Goal: Task Accomplishment & Management: Manage account settings

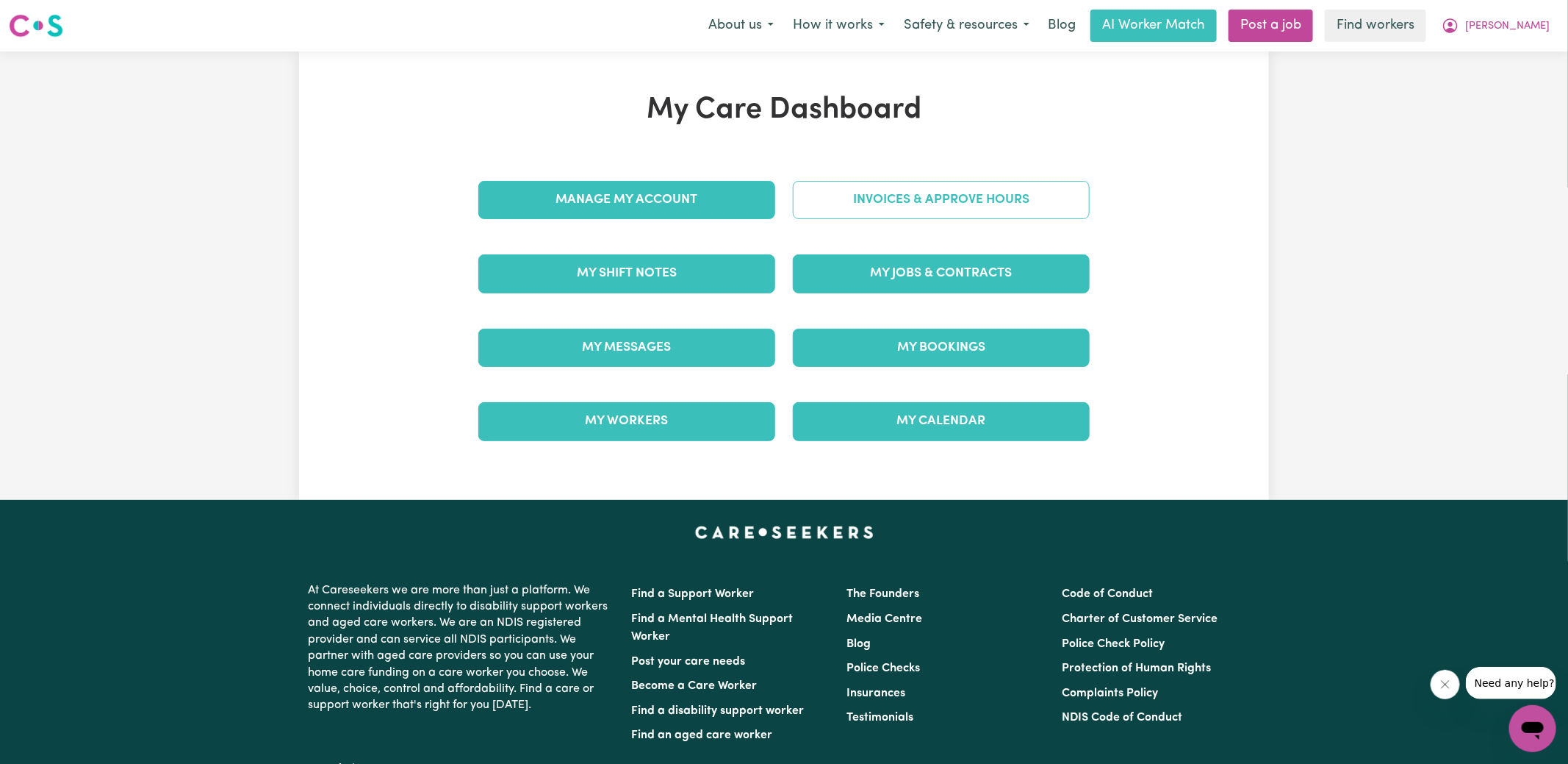
click at [874, 202] on link "Invoices & Approve Hours" at bounding box center [942, 200] width 297 height 38
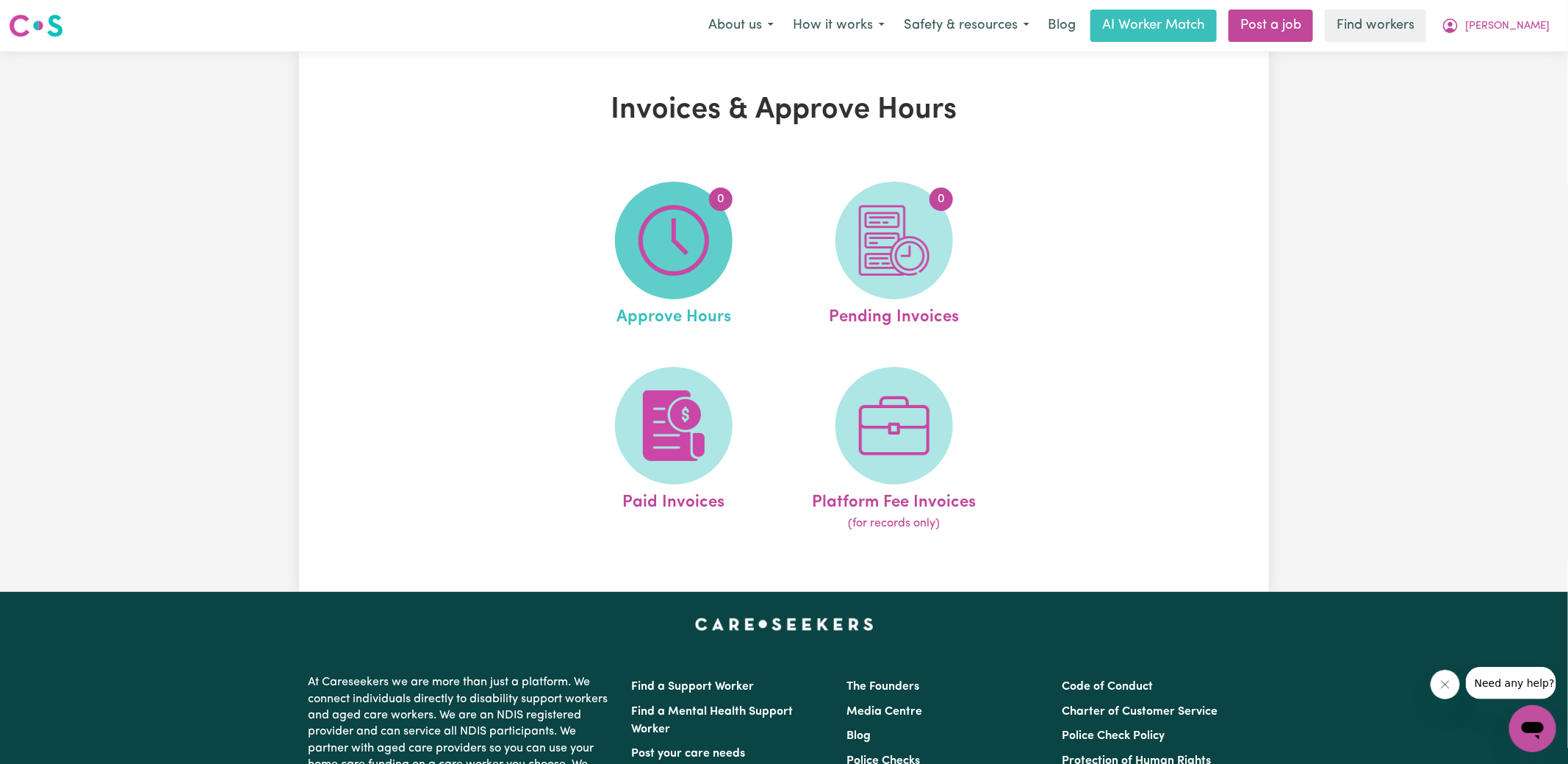
click at [685, 214] on img at bounding box center [673, 240] width 70 height 70
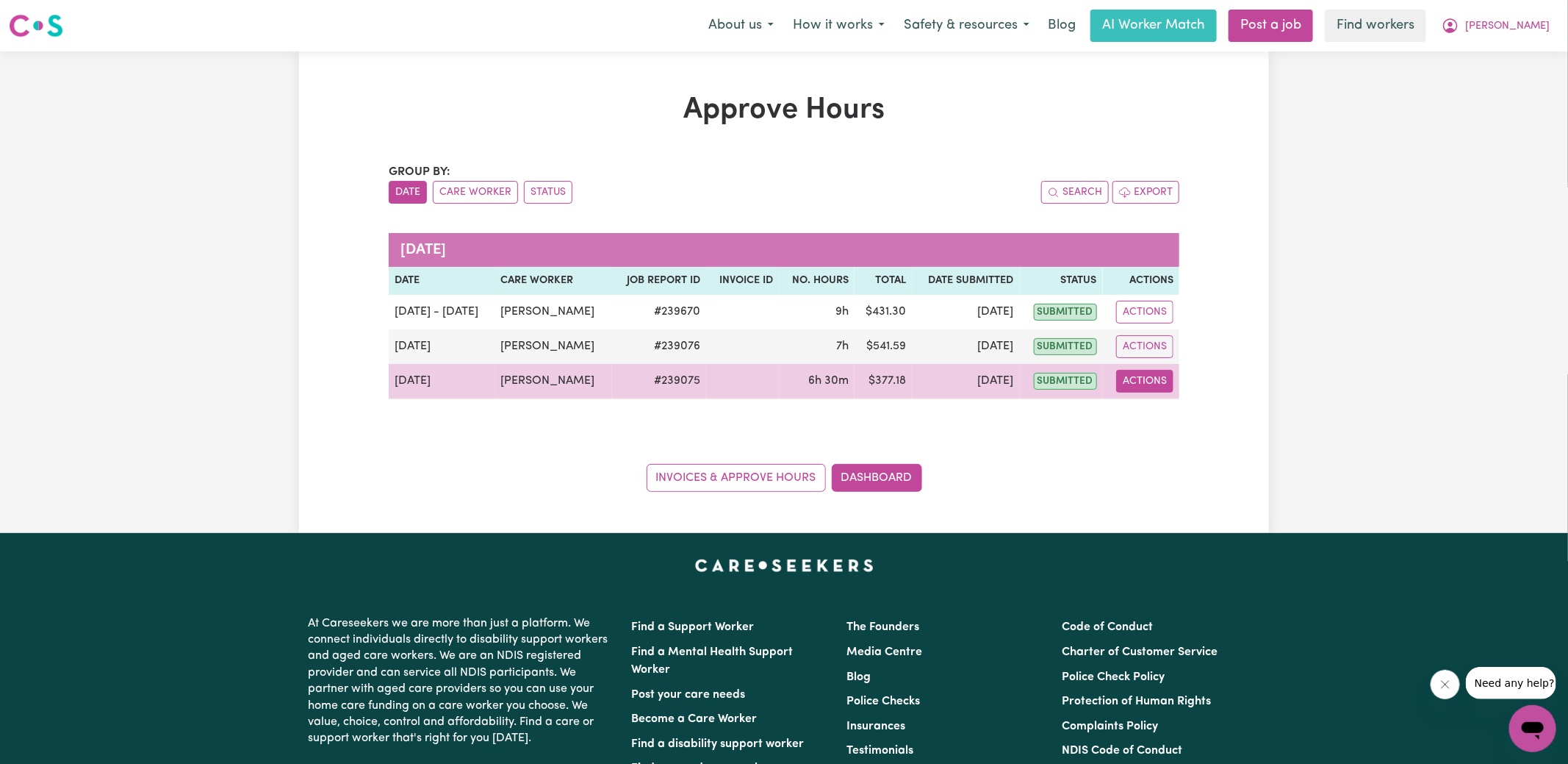
click at [1152, 385] on button "Actions" at bounding box center [1145, 381] width 58 height 23
click at [1199, 413] on link "View Job Report" at bounding box center [1181, 414] width 126 height 29
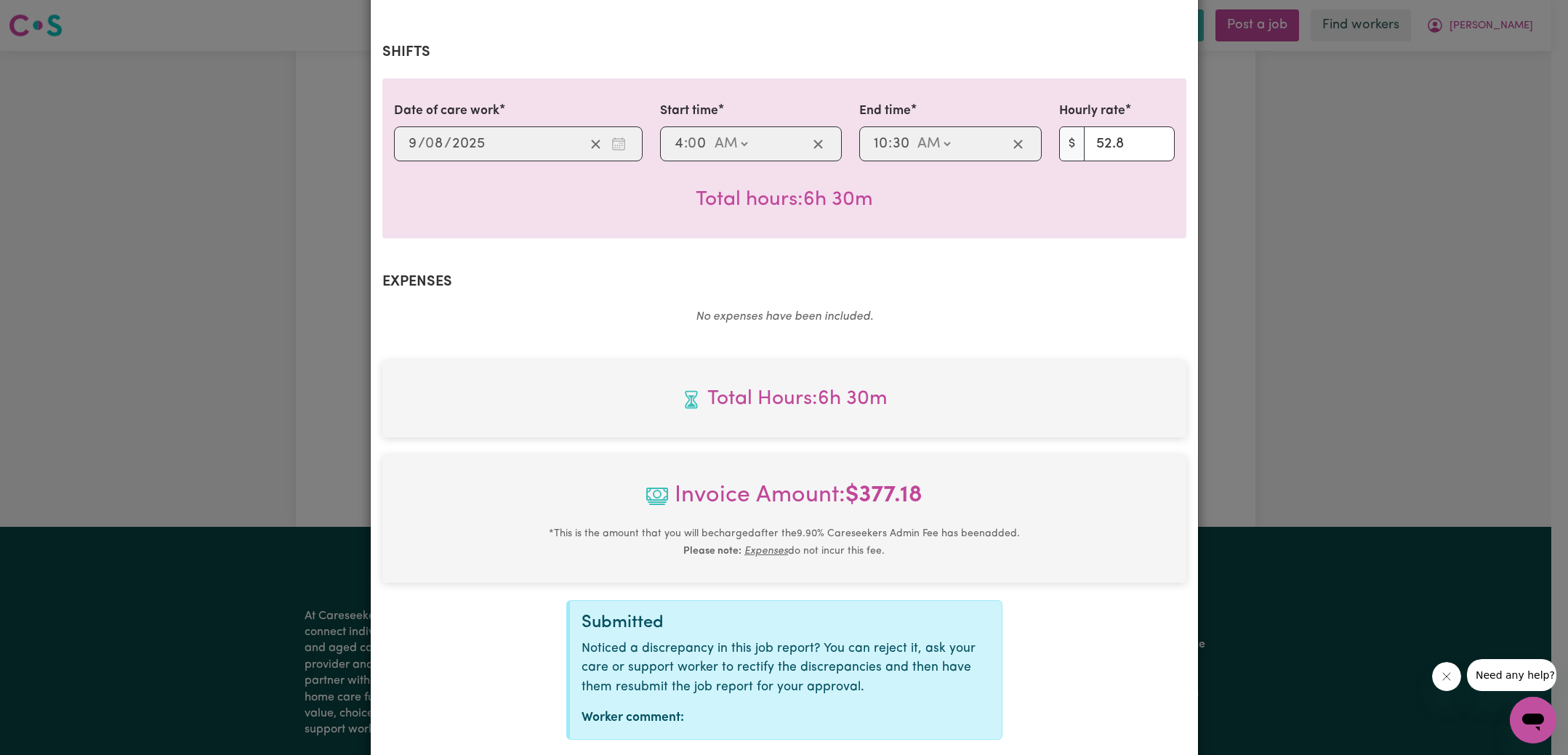
scroll to position [362, 0]
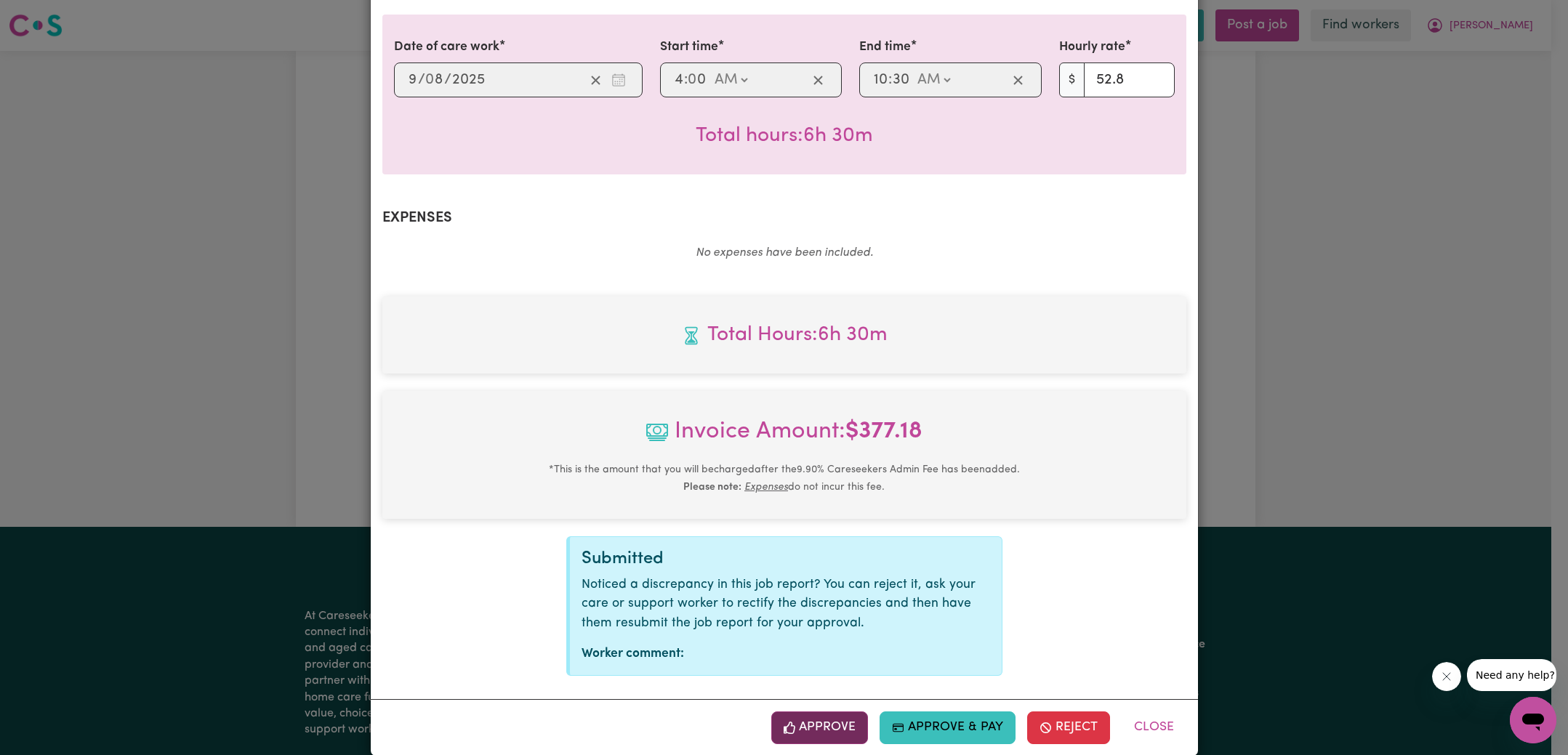
click at [816, 711] on button "Approve" at bounding box center [820, 727] width 98 height 32
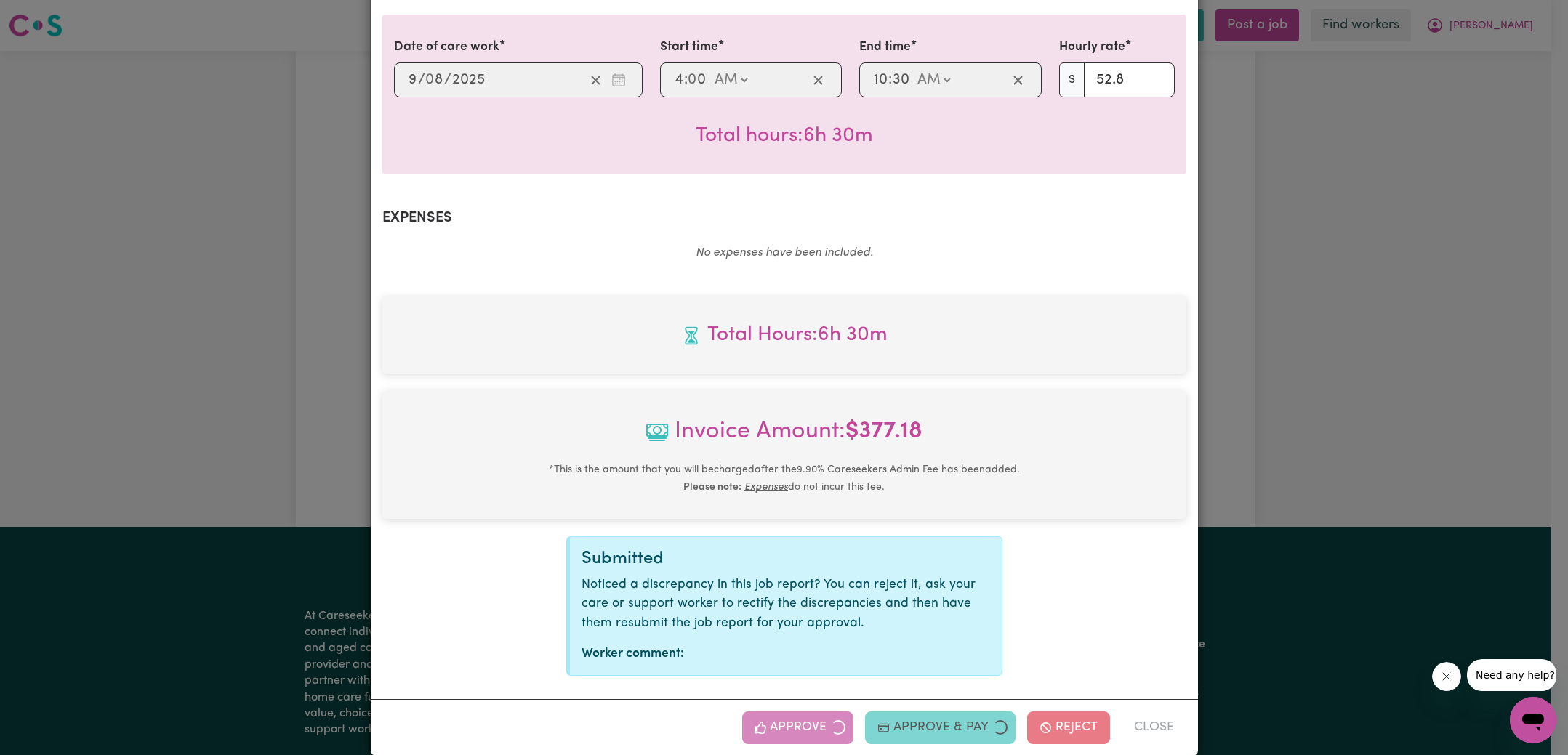
click at [1329, 493] on div "Job Report # 239075 - [PERSON_NAME] Summary Job report # 239075 Client name: [P…" at bounding box center [784, 377] width 1568 height 755
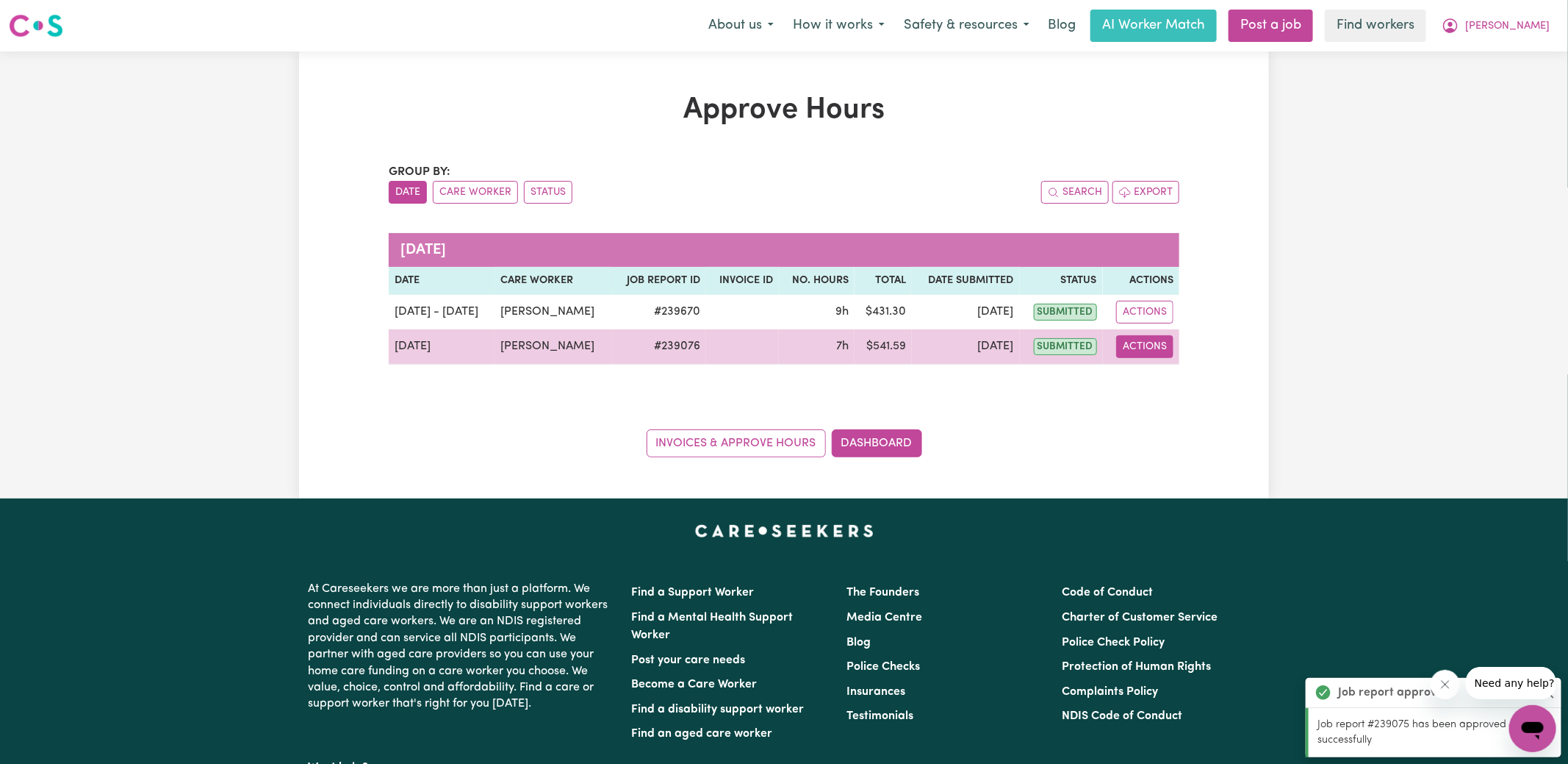
click at [1136, 346] on button "Actions" at bounding box center [1145, 346] width 58 height 23
click at [1175, 379] on link "View Job Report" at bounding box center [1181, 379] width 126 height 29
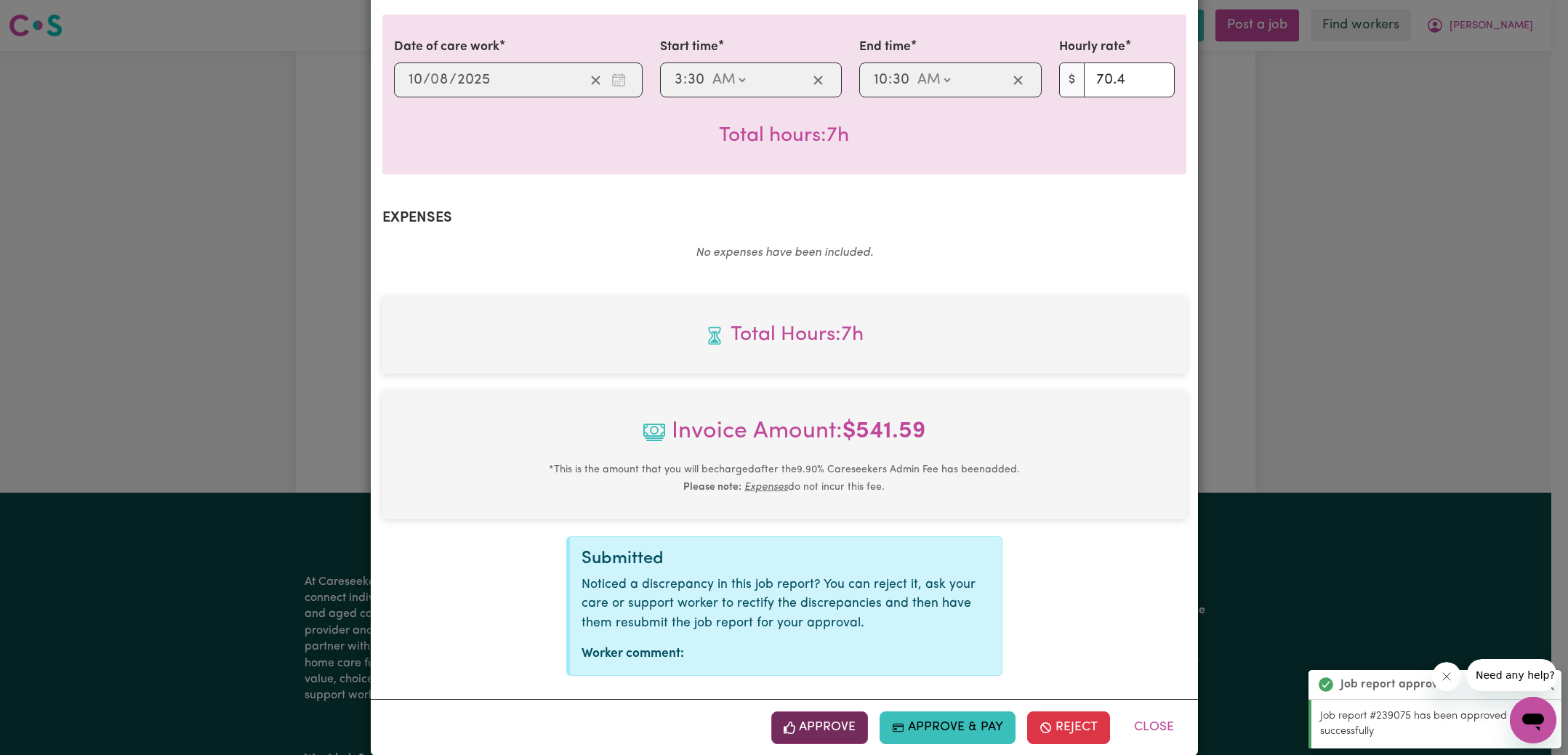
click at [820, 711] on button "Approve" at bounding box center [820, 727] width 98 height 32
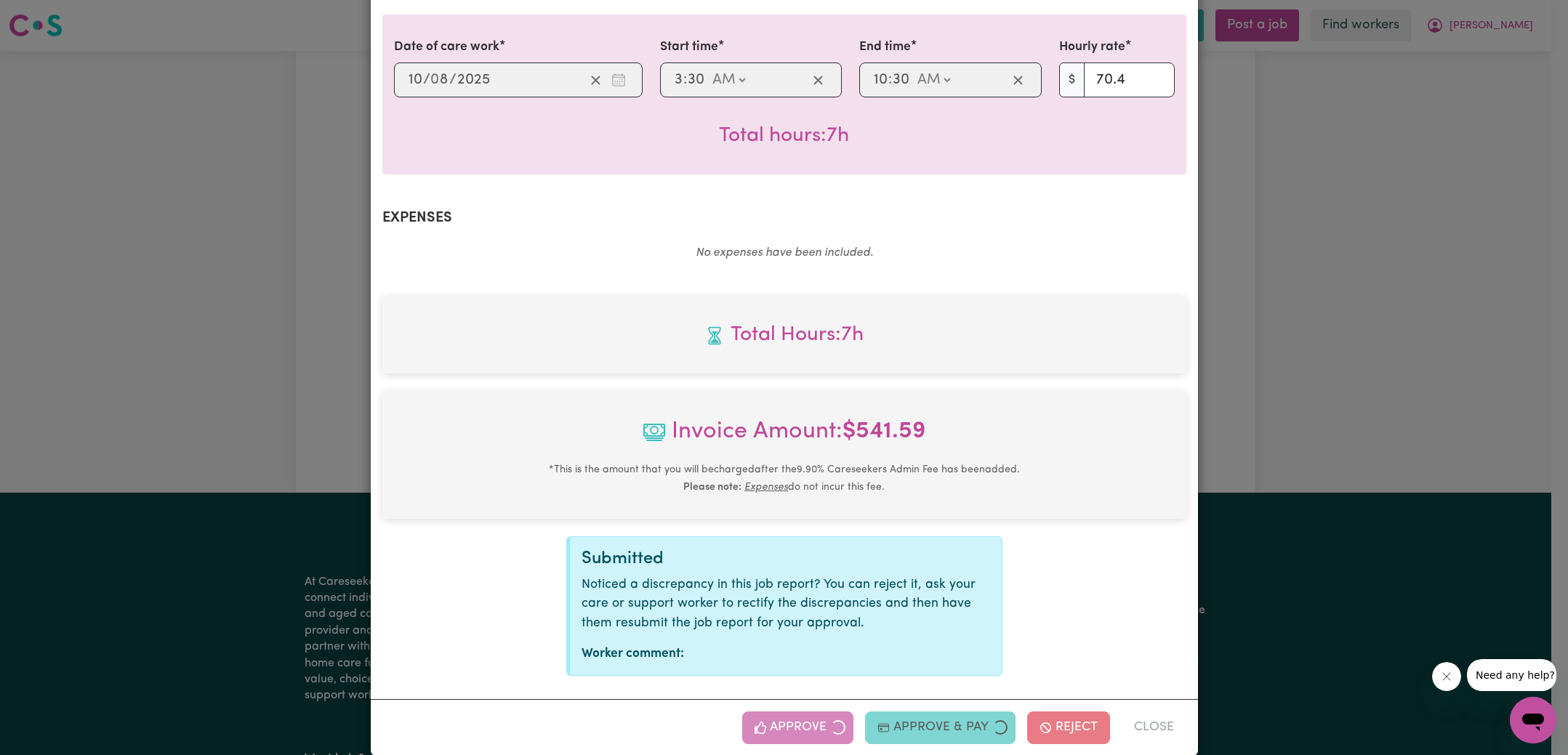
click at [1248, 380] on div "Job Report # 239076 - [PERSON_NAME] Summary Job report # 239076 Client name: [P…" at bounding box center [784, 377] width 1568 height 755
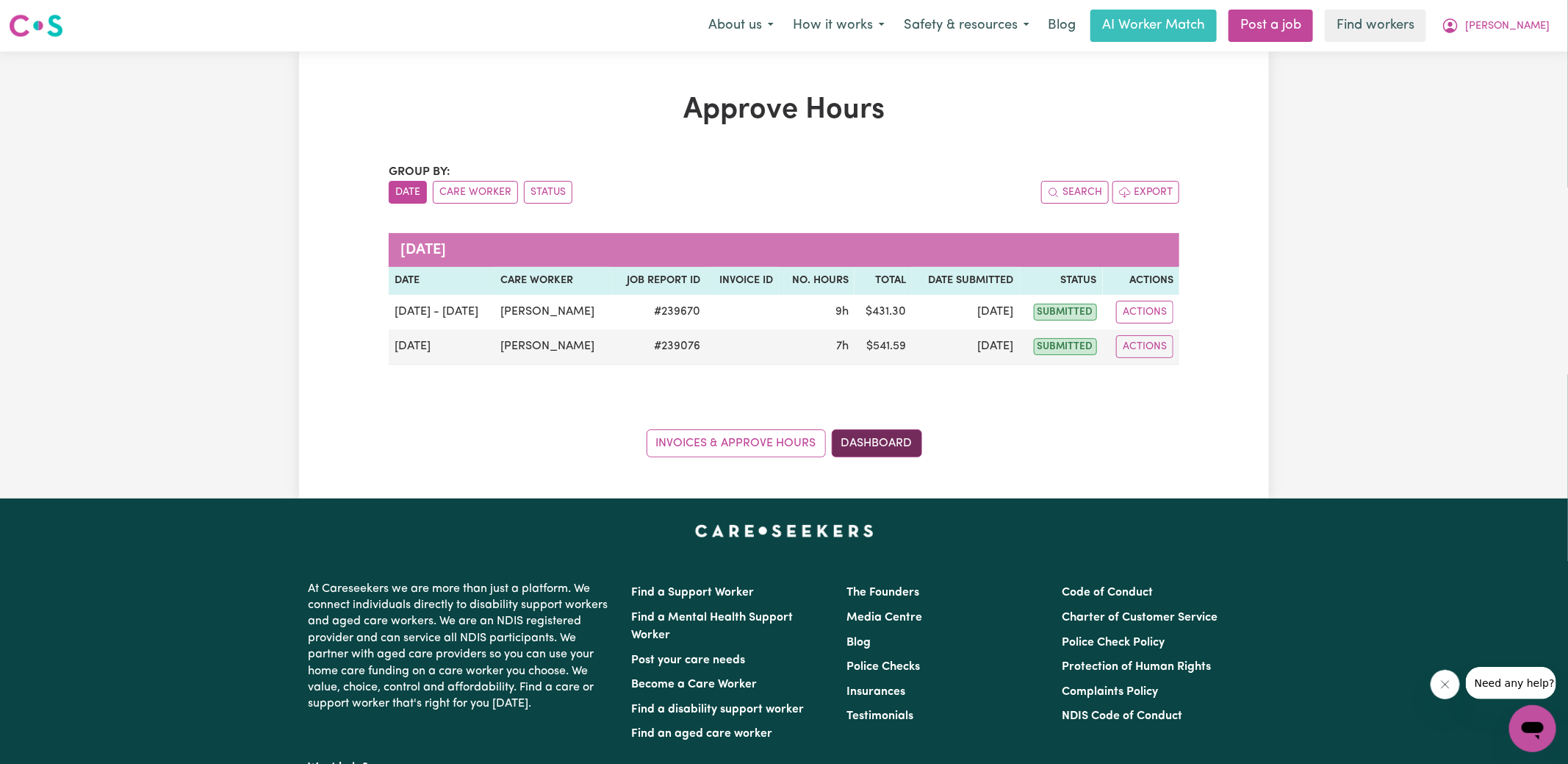
click at [889, 442] on link "Dashboard" at bounding box center [877, 442] width 90 height 28
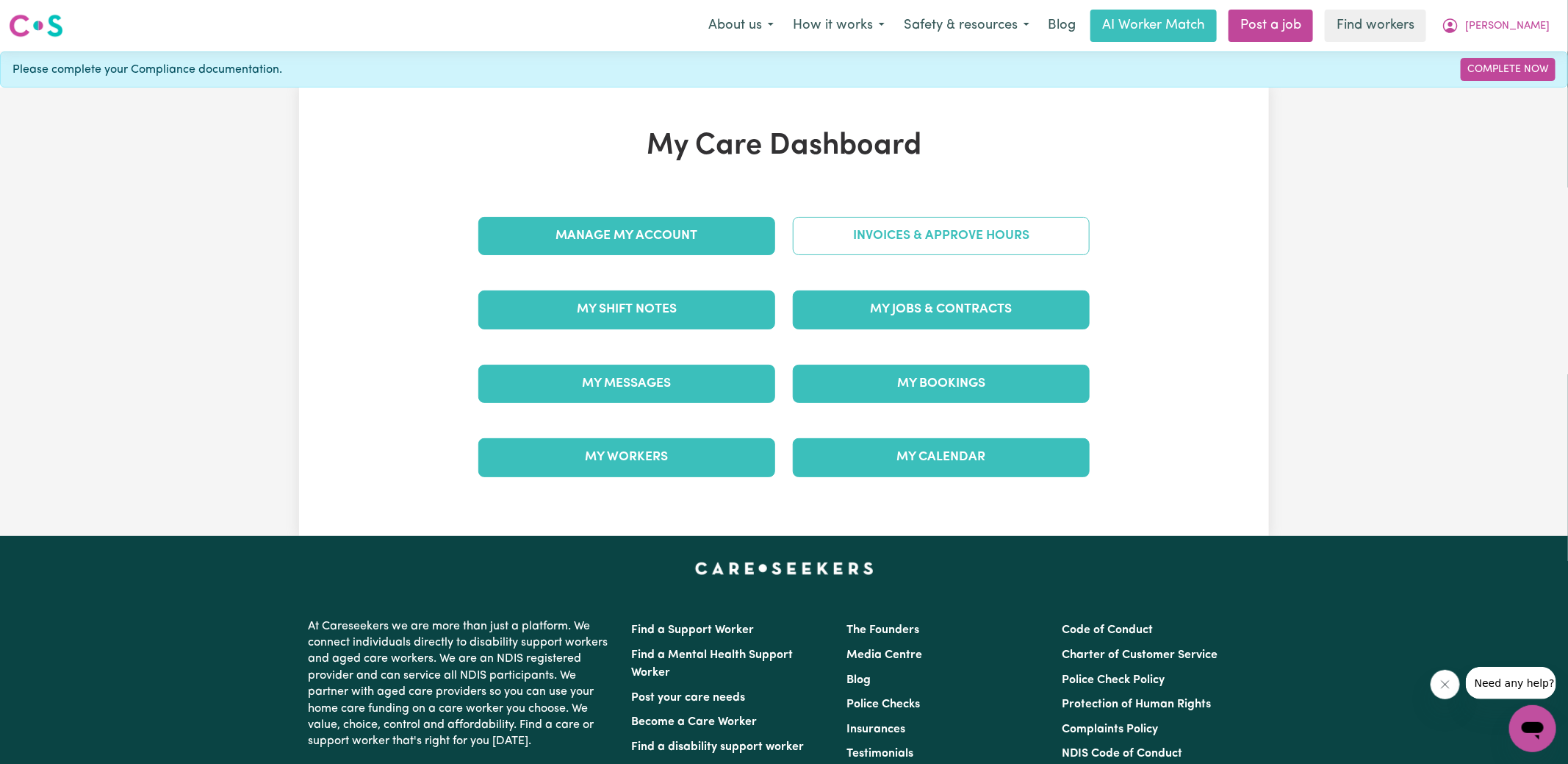
click at [912, 236] on link "Invoices & Approve Hours" at bounding box center [942, 235] width 297 height 38
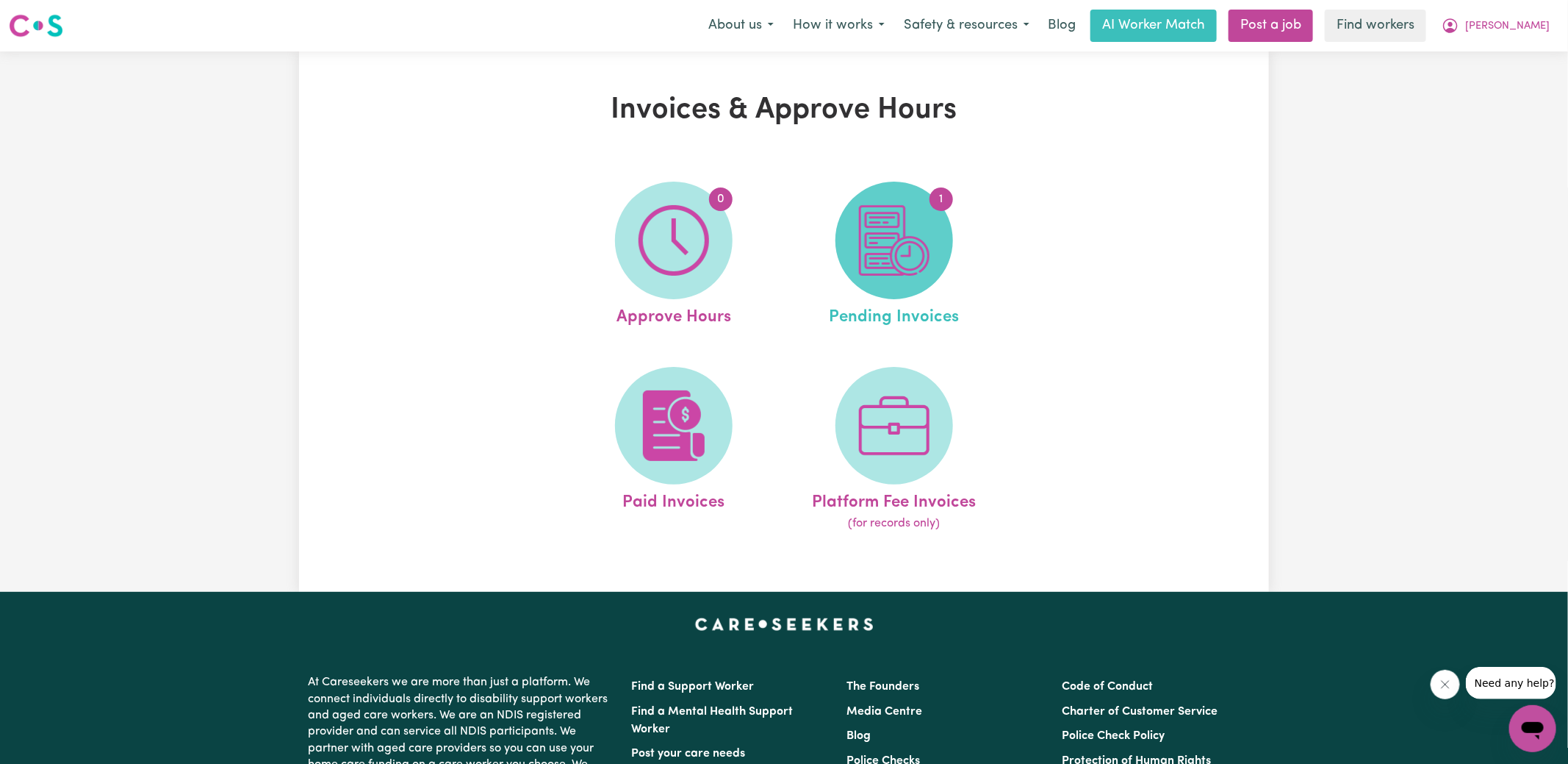
click at [913, 265] on img at bounding box center [894, 240] width 70 height 70
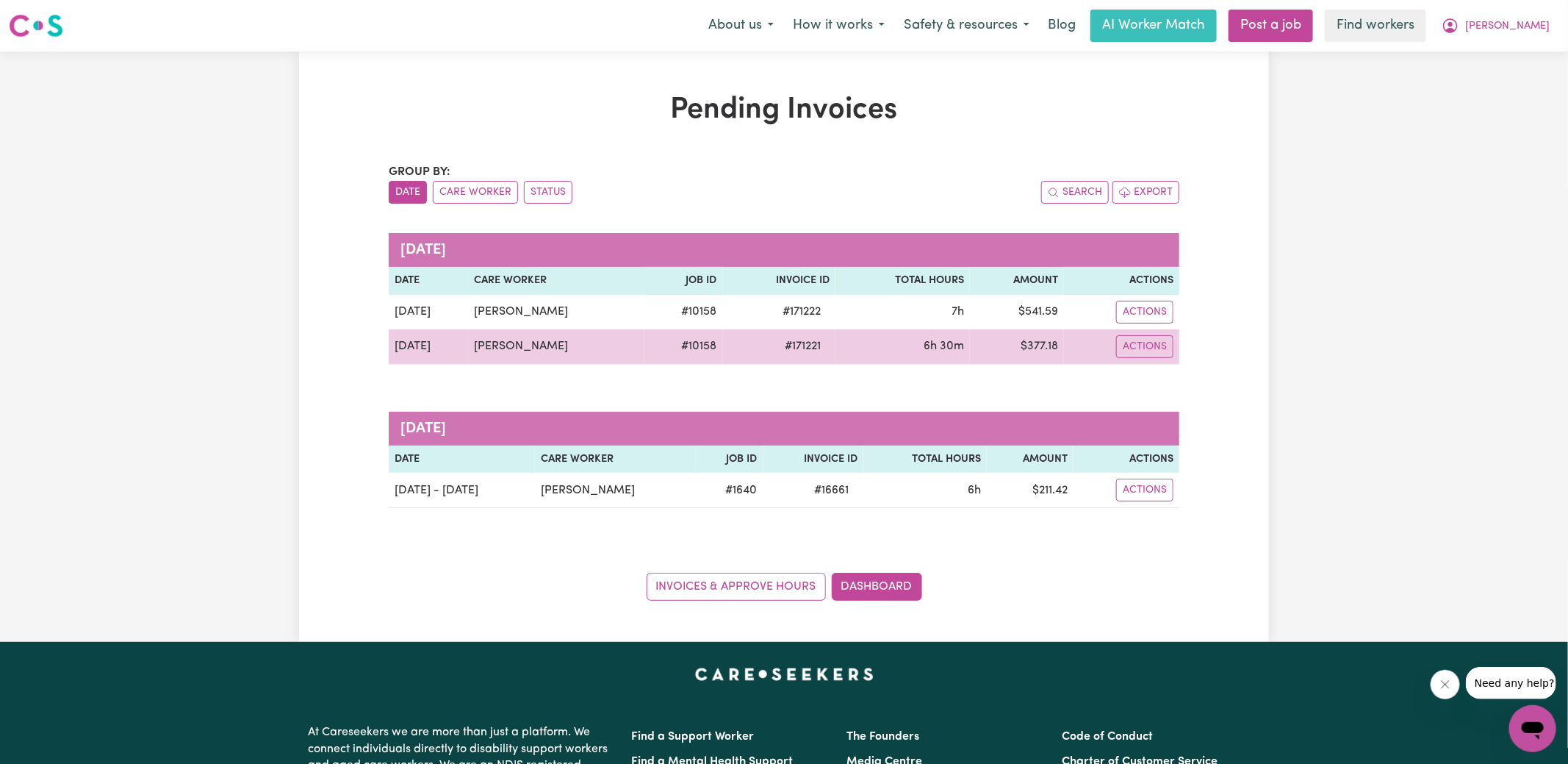
click at [805, 341] on span "# 171221" at bounding box center [803, 346] width 54 height 17
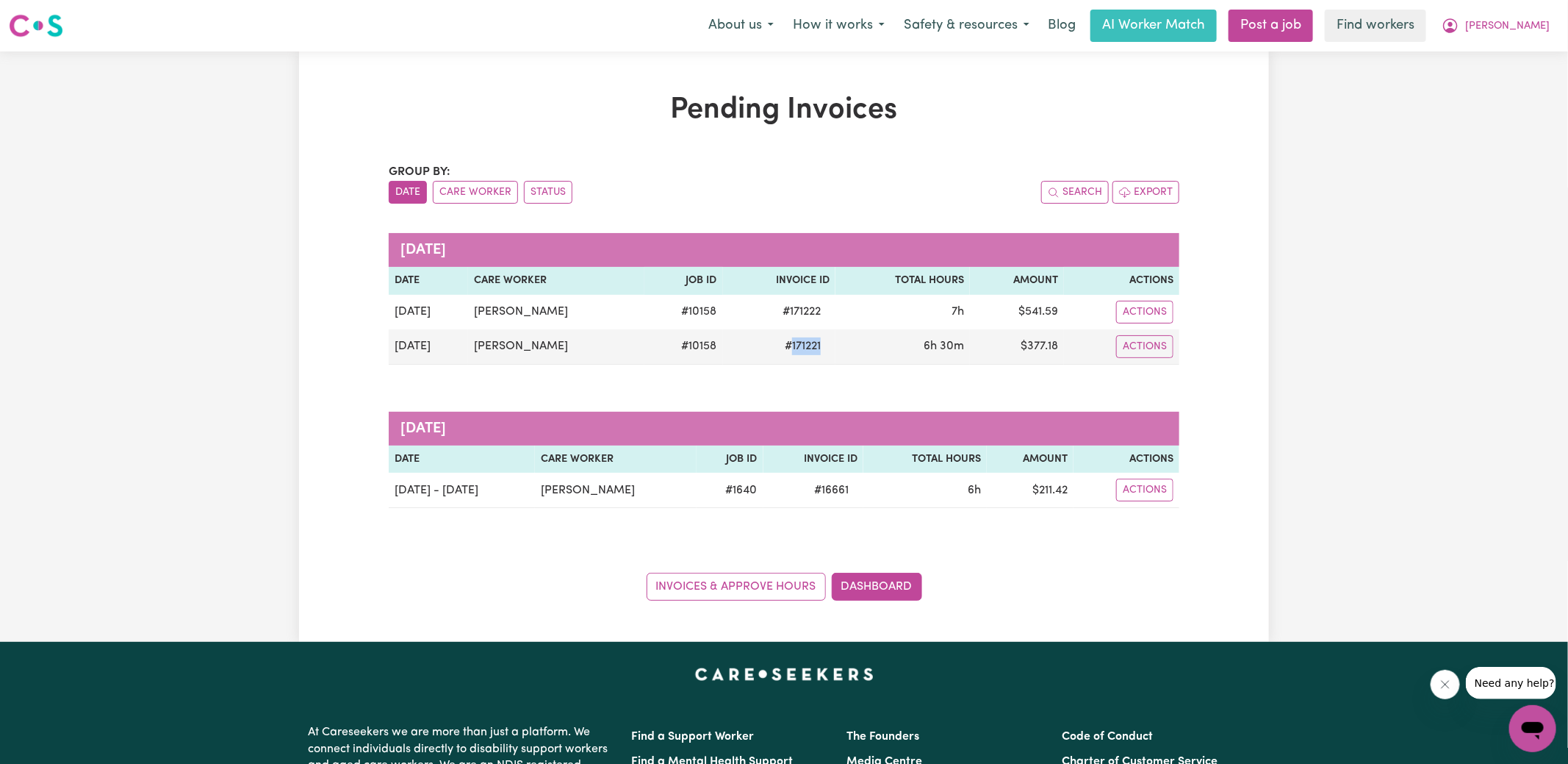
copy span "171221"
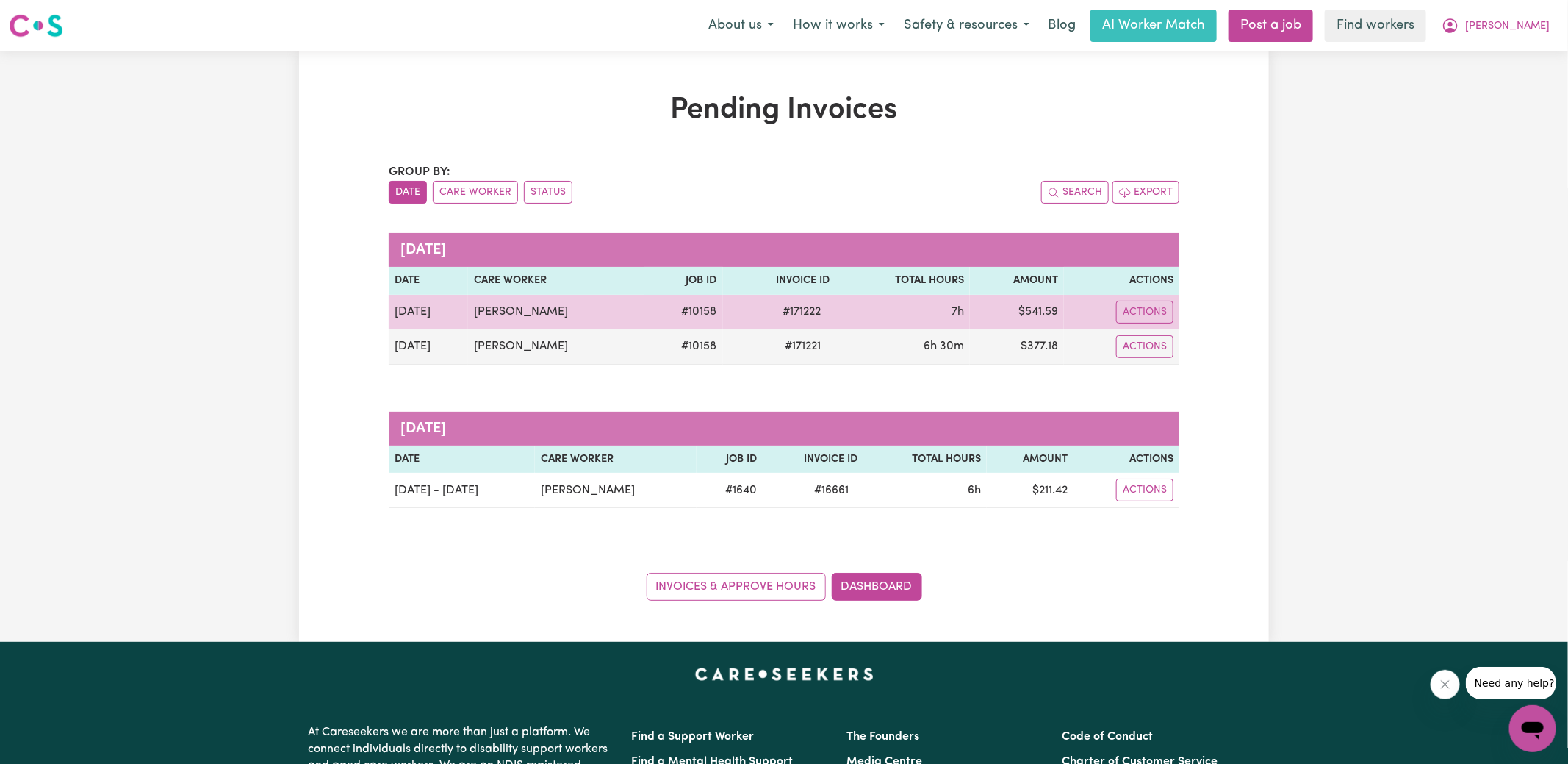
click at [802, 314] on span "# 171222" at bounding box center [802, 311] width 56 height 17
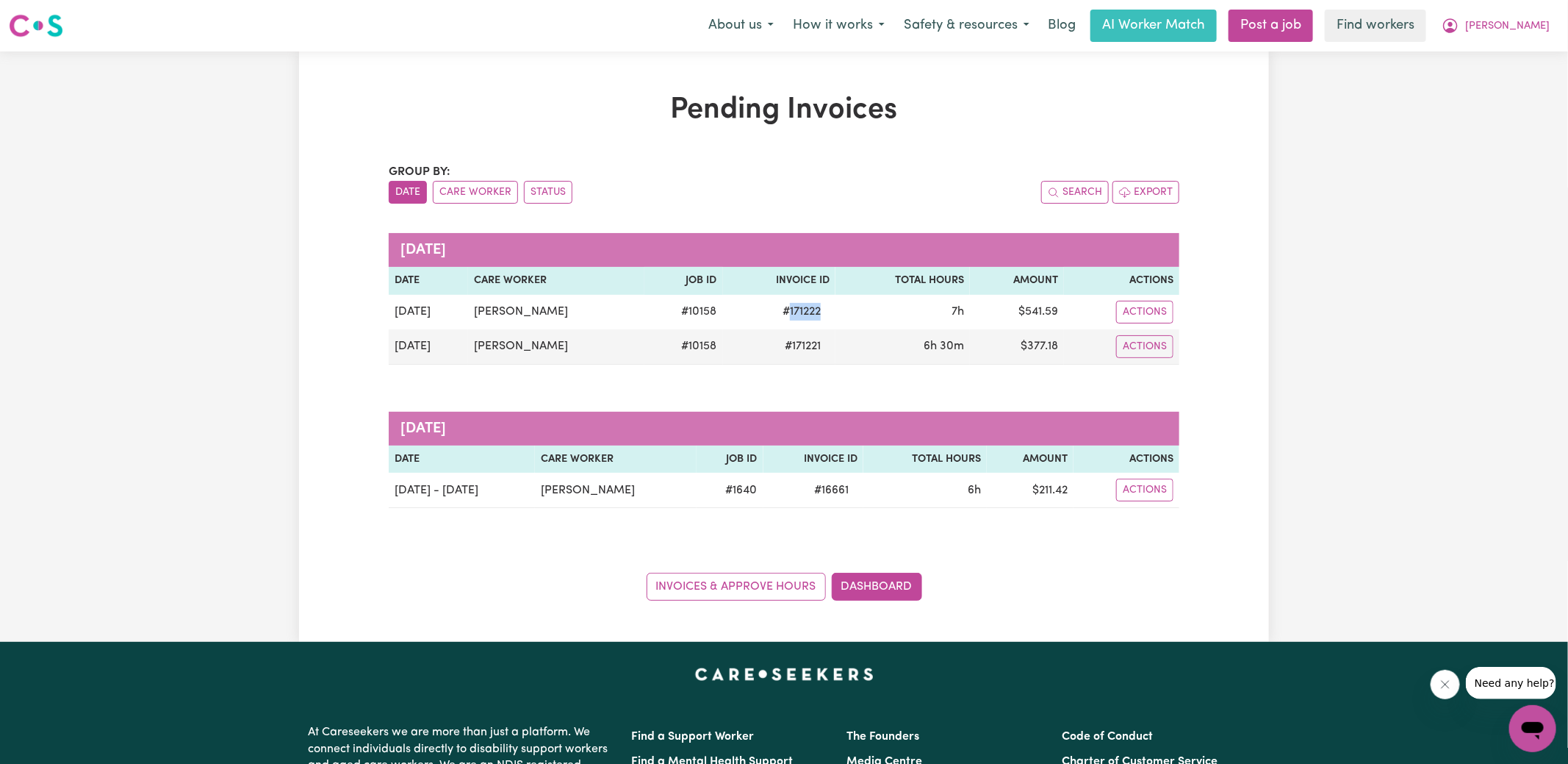
copy span "171222"
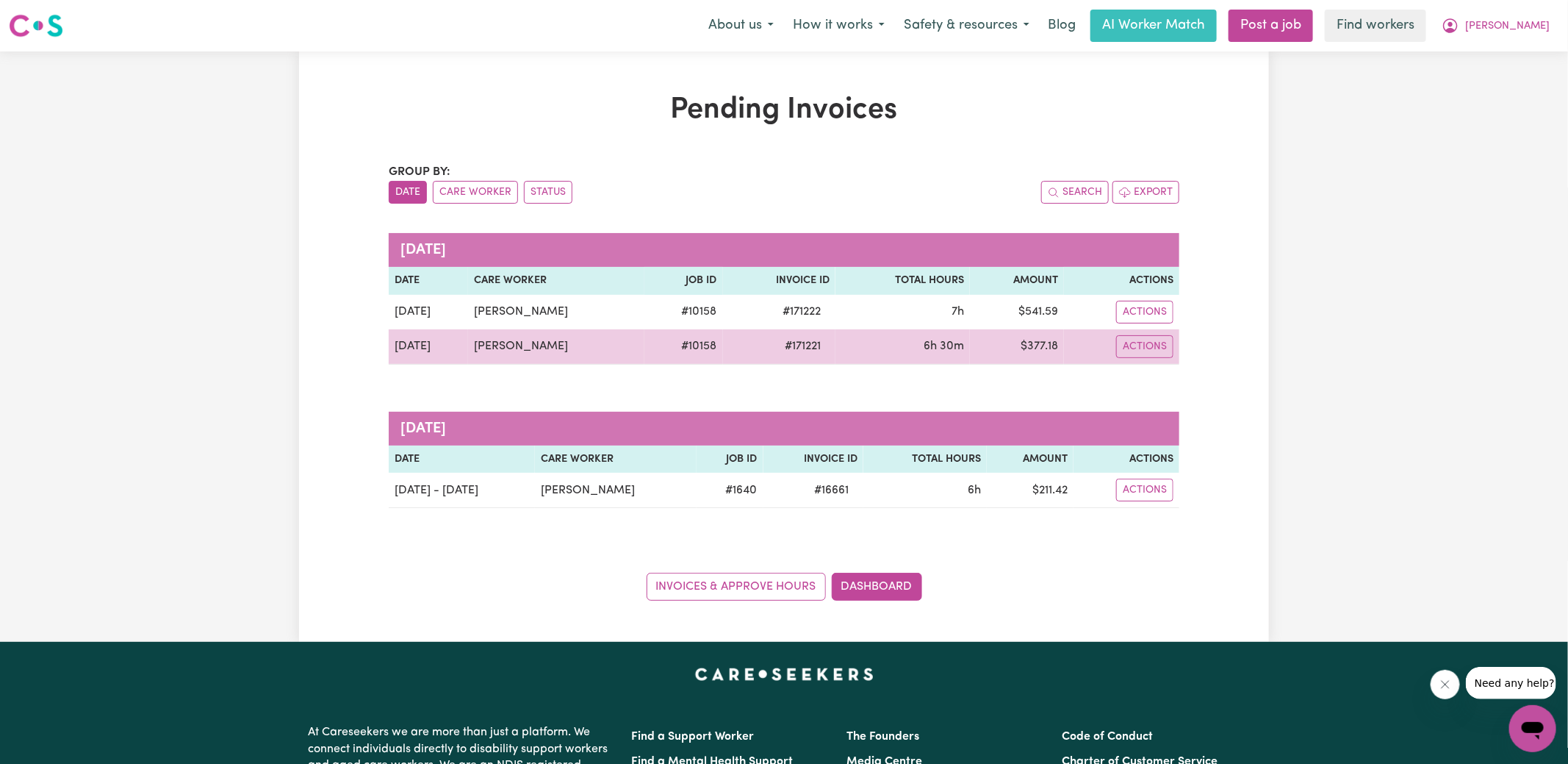
click at [1036, 344] on td "$ 377.18" at bounding box center [1017, 347] width 94 height 36
click at [1045, 342] on td "$ 377.18" at bounding box center [1017, 347] width 94 height 36
click at [1044, 343] on td "$ 377.18" at bounding box center [1017, 347] width 94 height 36
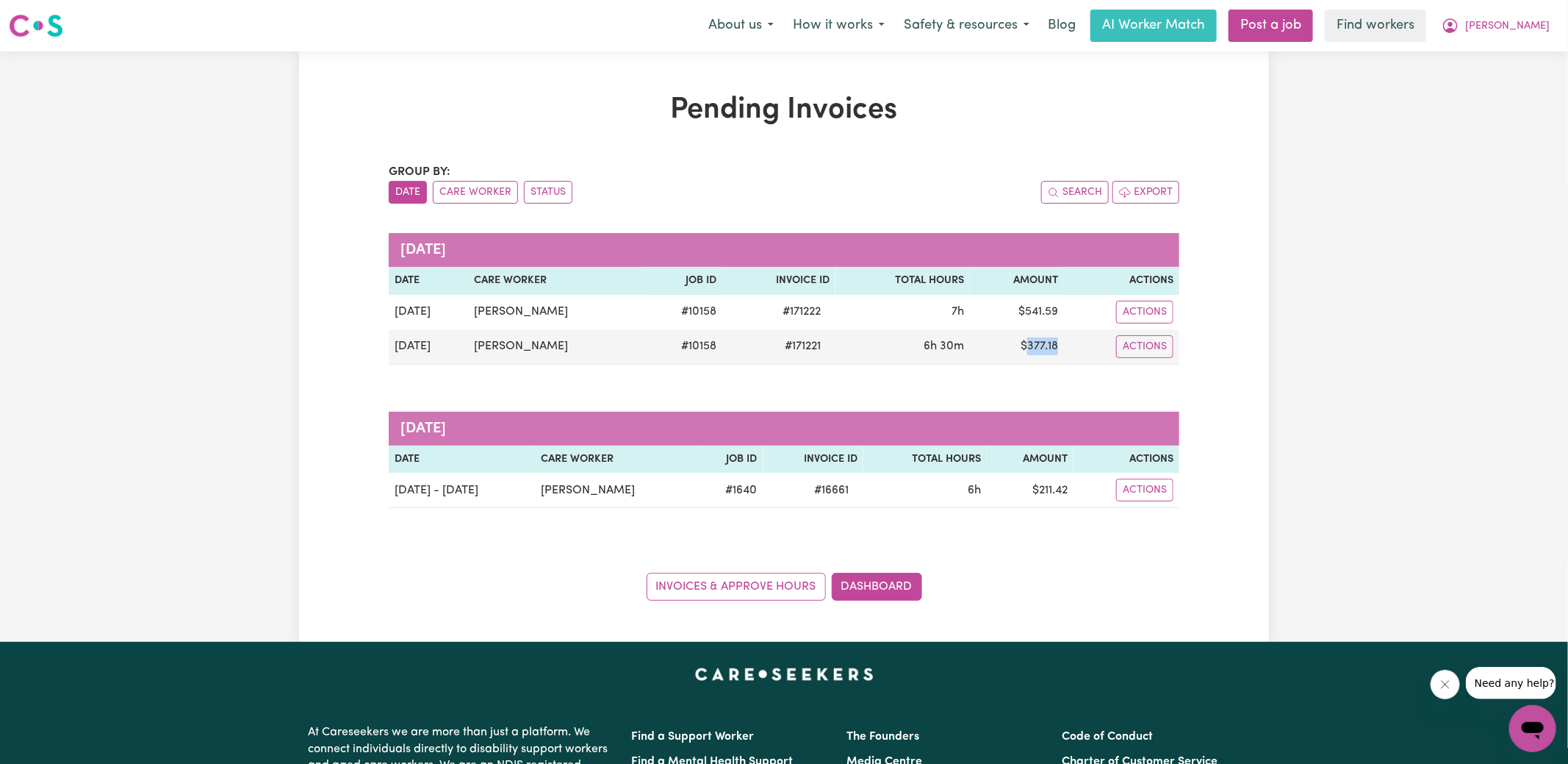
copy td "377.18"
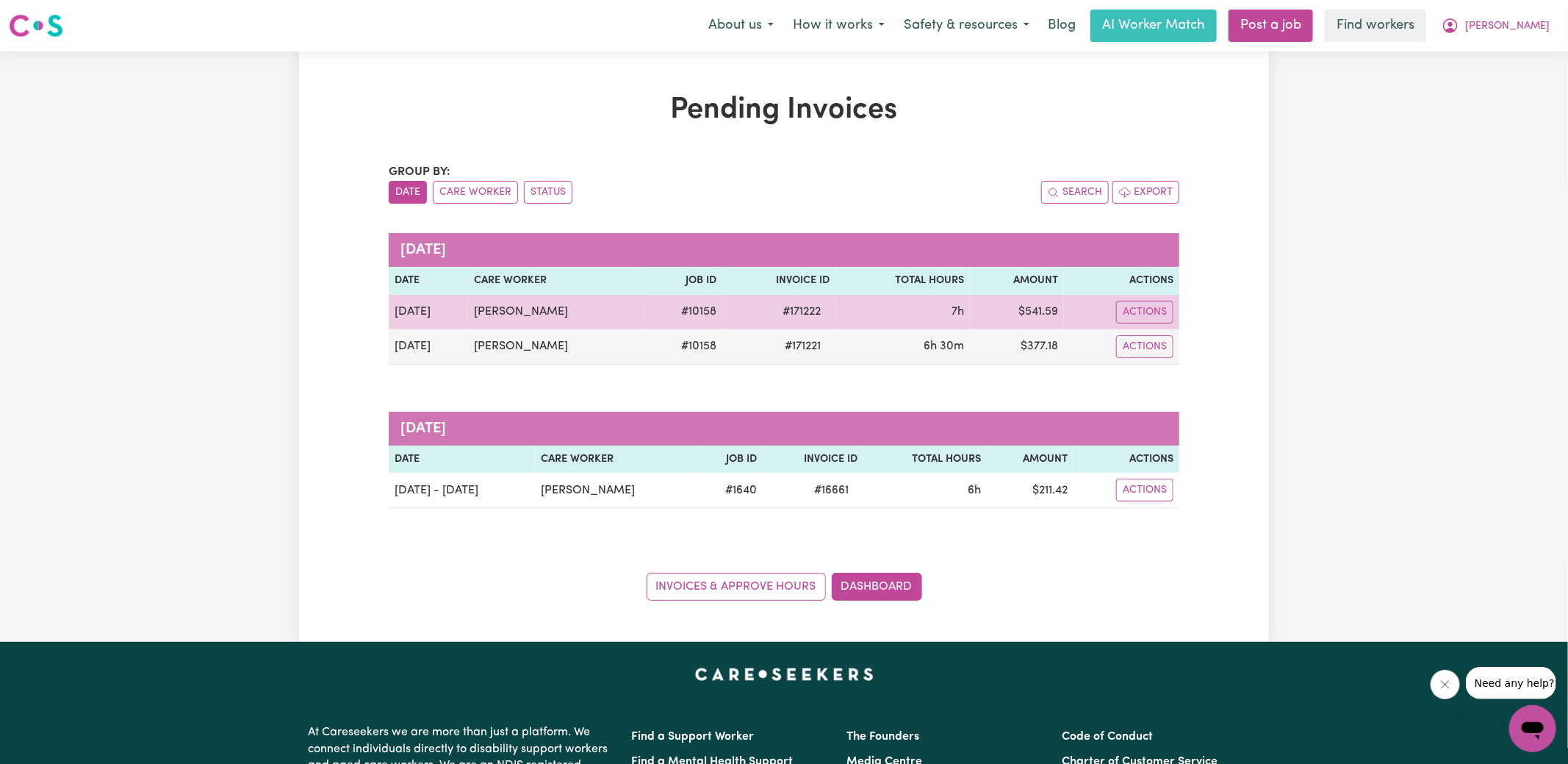
click at [1033, 307] on td "$ 541.59" at bounding box center [1017, 312] width 94 height 35
click at [1033, 306] on td "$ 541.59" at bounding box center [1017, 312] width 94 height 35
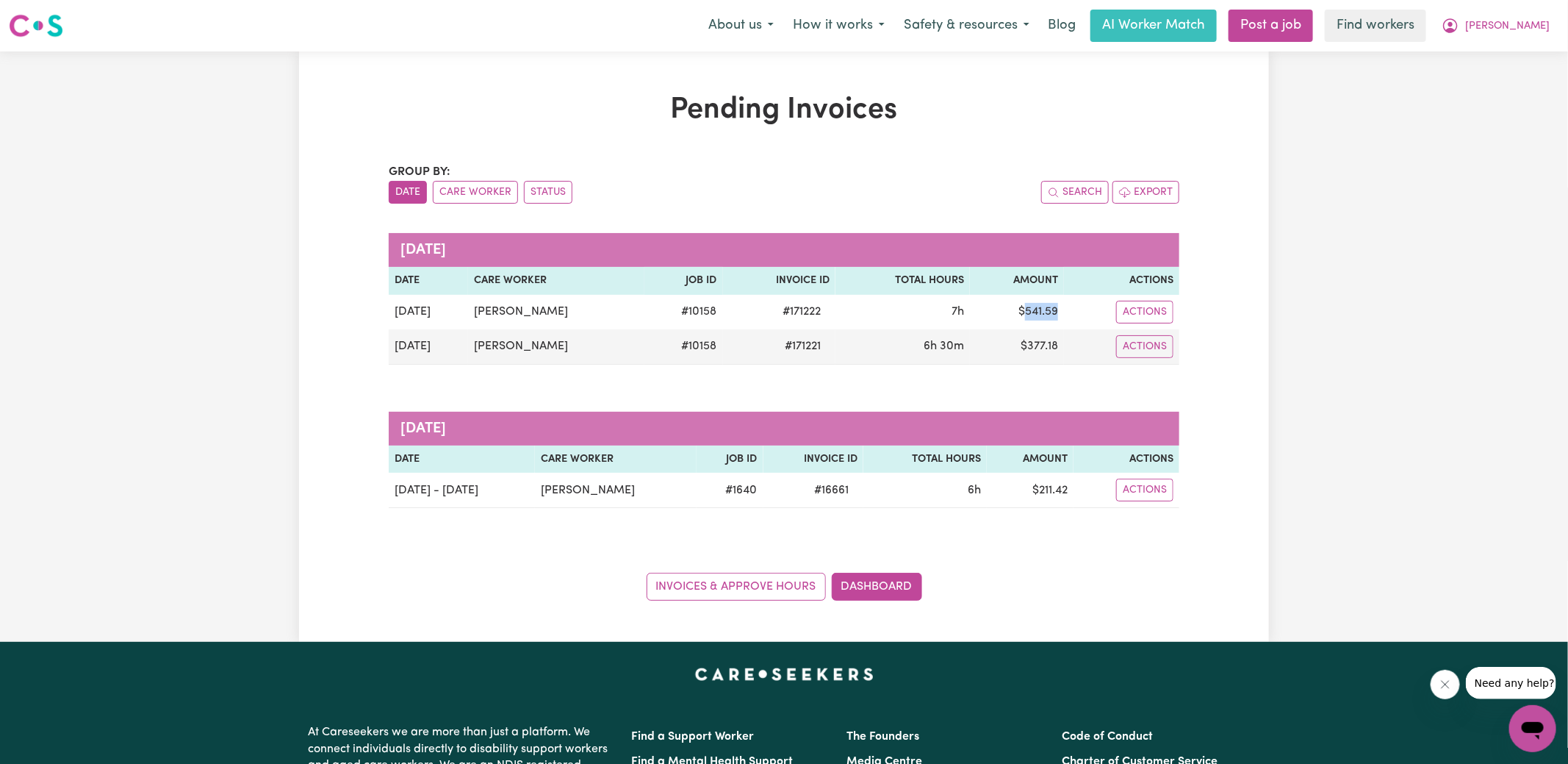
copy td "541.59"
drag, startPoint x: 1513, startPoint y: 26, endPoint x: 1513, endPoint y: 37, distance: 11.0
click at [1460, 26] on icon "My Account" at bounding box center [1450, 25] width 17 height 17
click at [1498, 81] on link "Logout" at bounding box center [1500, 84] width 116 height 28
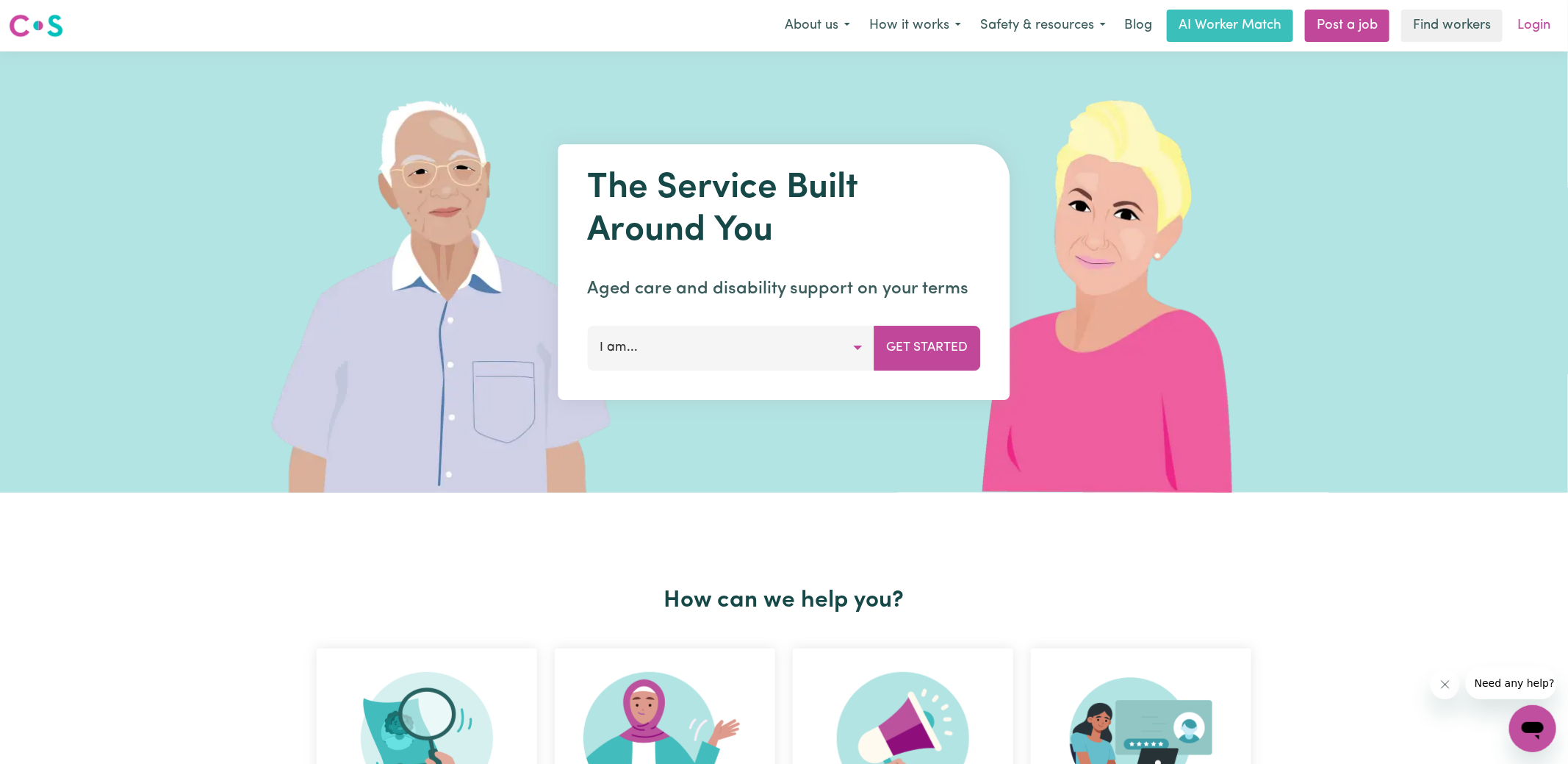
click at [1539, 28] on link "Login" at bounding box center [1534, 25] width 51 height 32
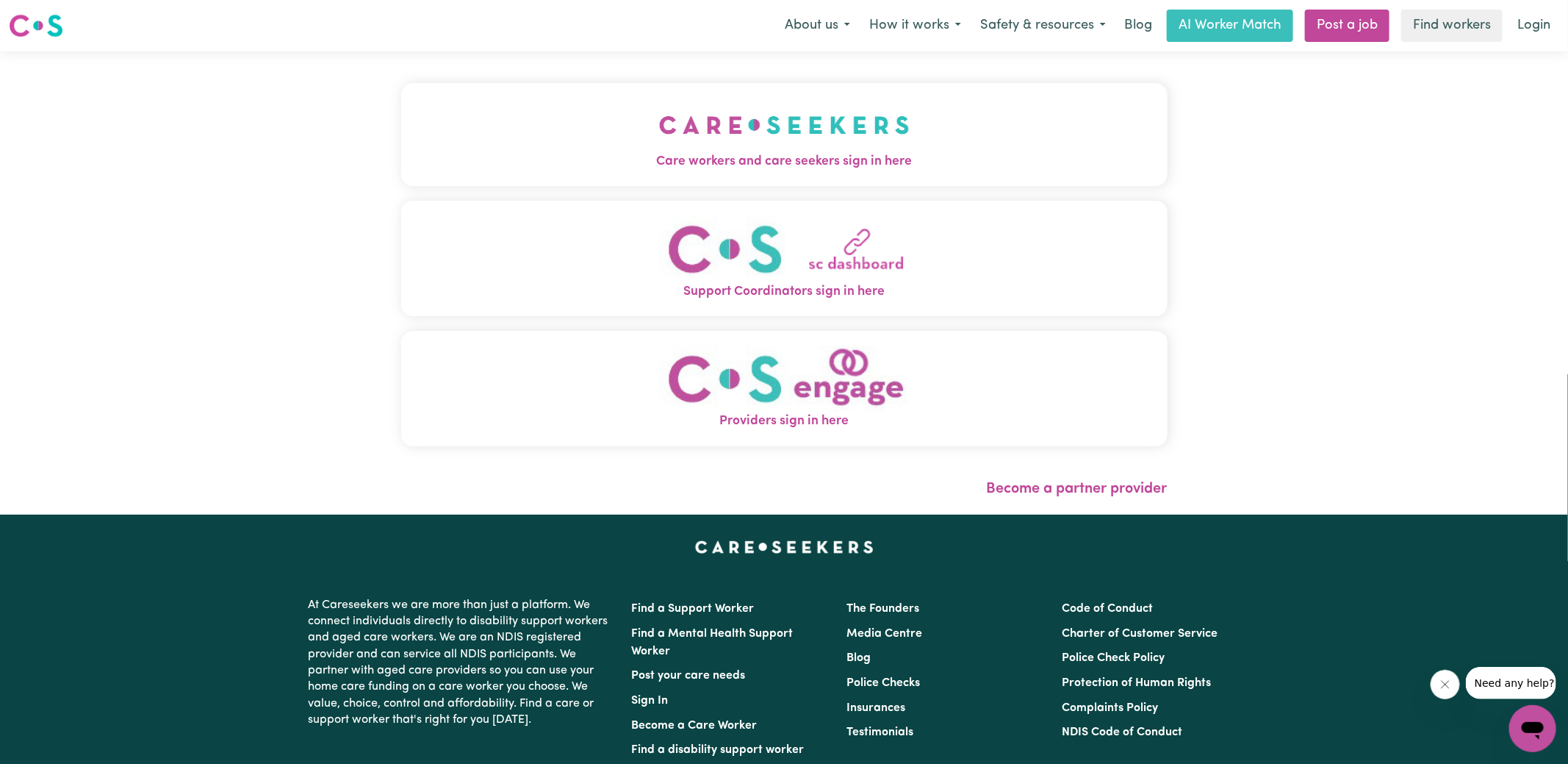
drag, startPoint x: 740, startPoint y: 146, endPoint x: 674, endPoint y: 143, distance: 66.1
click at [740, 146] on img "Care workers and care seekers sign in here" at bounding box center [784, 125] width 250 height 55
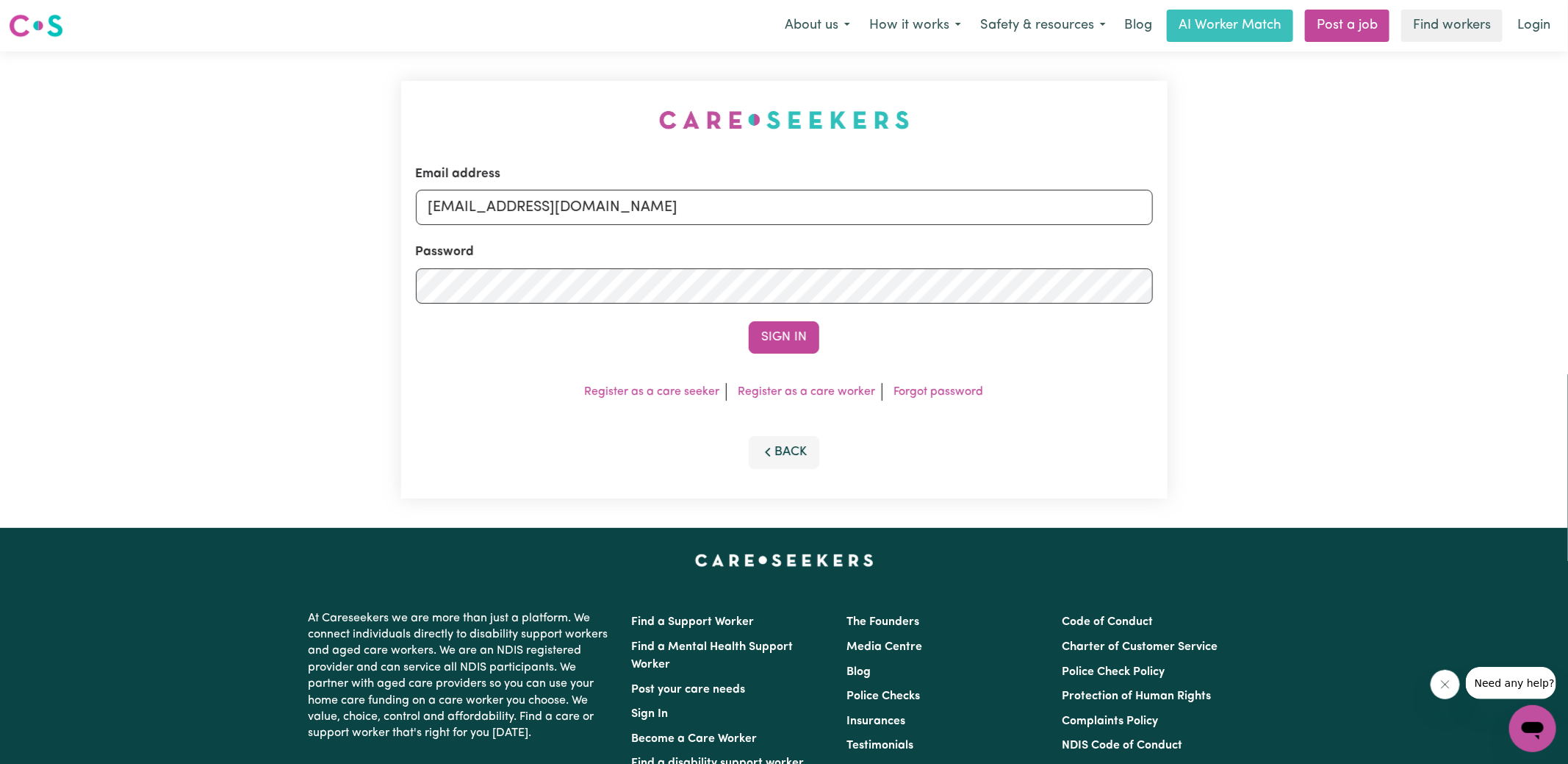
click at [466, 120] on div "Email address [EMAIL_ADDRESS][DOMAIN_NAME] Password Sign In Register as a care …" at bounding box center [784, 289] width 784 height 476
drag, startPoint x: 501, startPoint y: 209, endPoint x: 1515, endPoint y: 254, distance: 1015.0
click at [1514, 254] on div "Email address [EMAIL_ADDRESS][DOMAIN_NAME] Password Sign In Register as a care …" at bounding box center [784, 289] width 1568 height 476
type input "[EMAIL_ADDRESS][DOMAIN_NAME]"
click at [749, 322] on button "Sign In" at bounding box center [784, 337] width 70 height 32
